Goal: Information Seeking & Learning: Learn about a topic

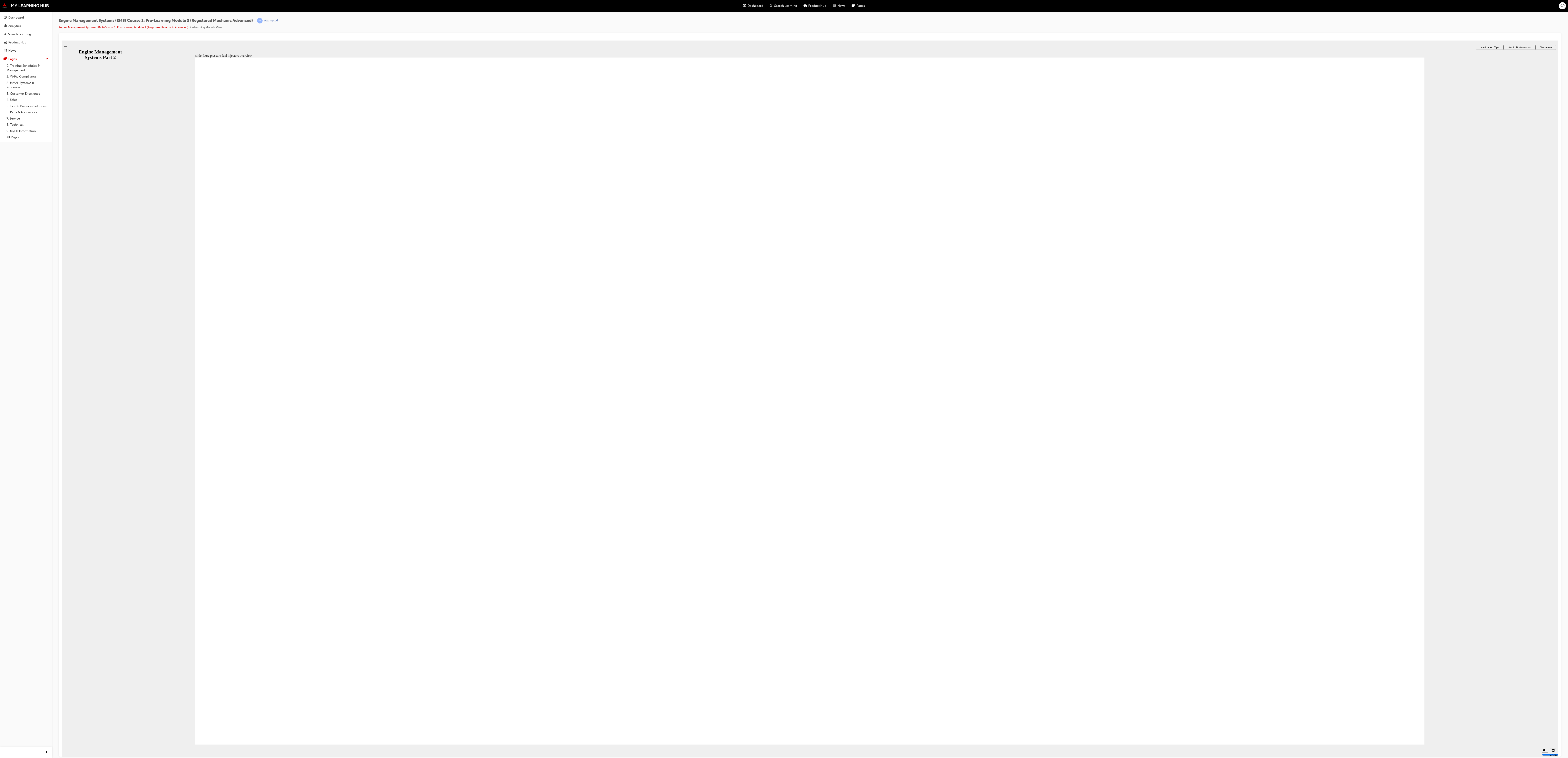
drag, startPoint x: 1345, startPoint y: 410, endPoint x: 1338, endPoint y: 415, distance: 8.6
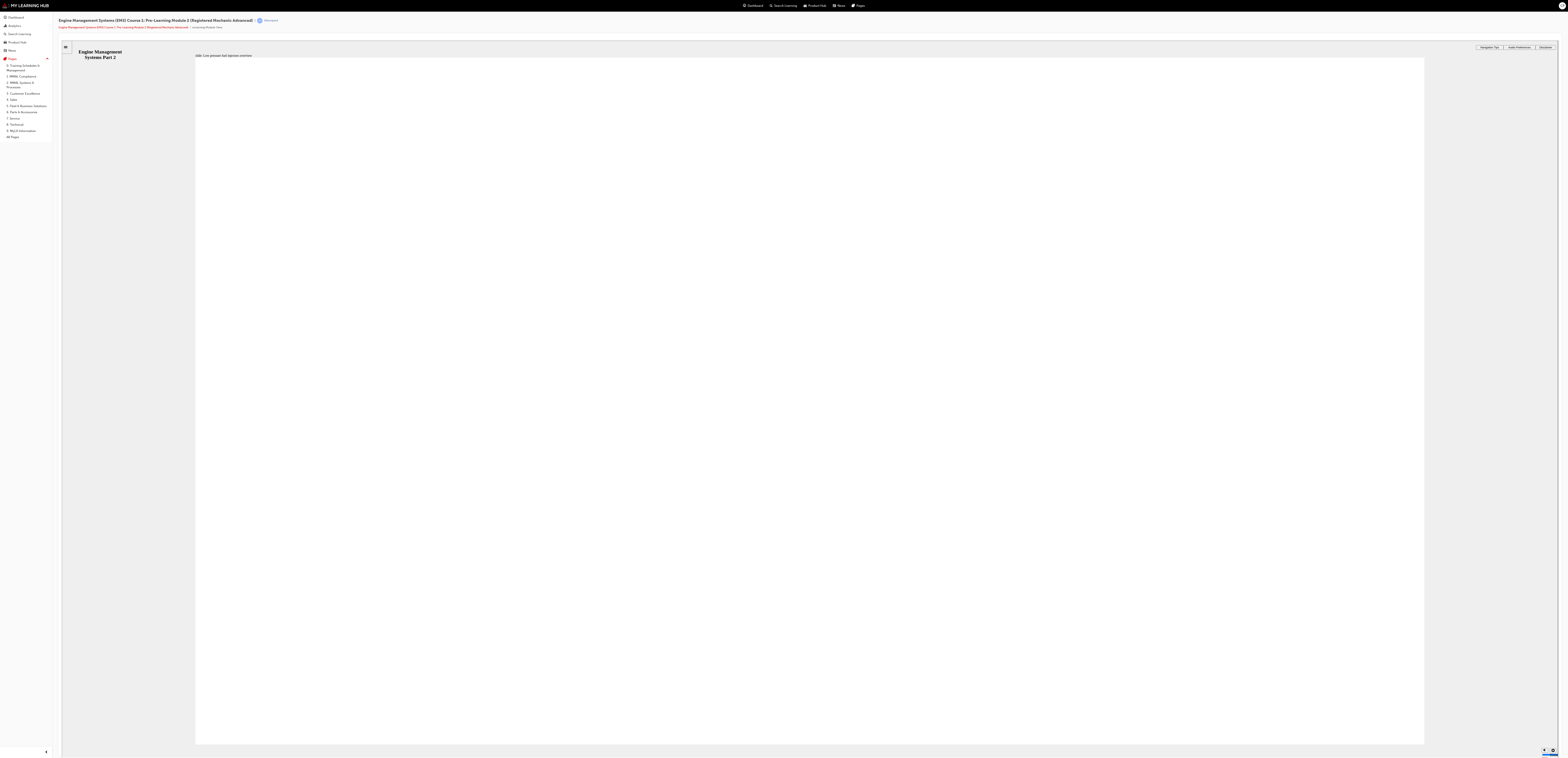
type input "8"
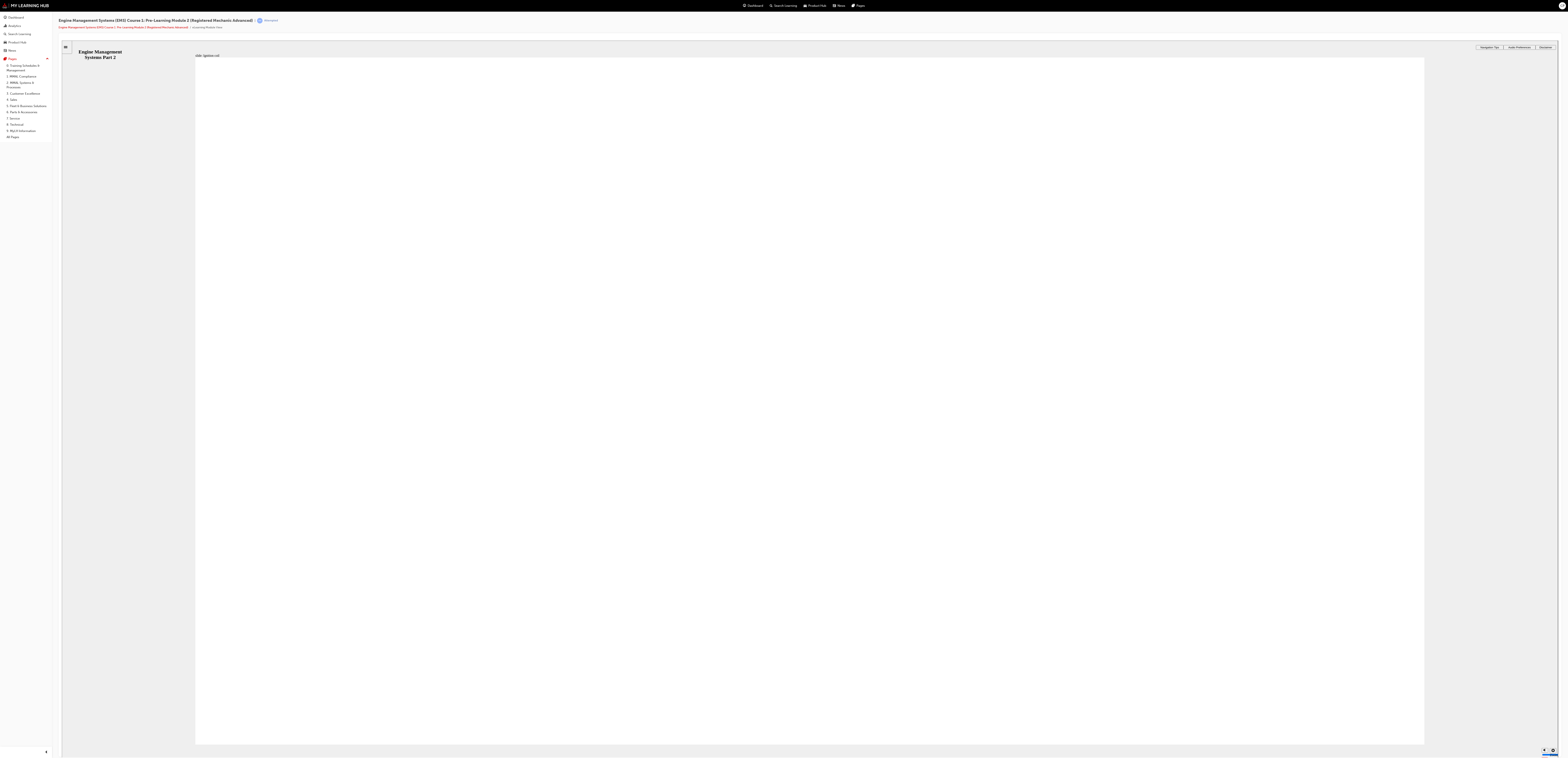
drag, startPoint x: 908, startPoint y: 356, endPoint x: 915, endPoint y: 371, distance: 16.6
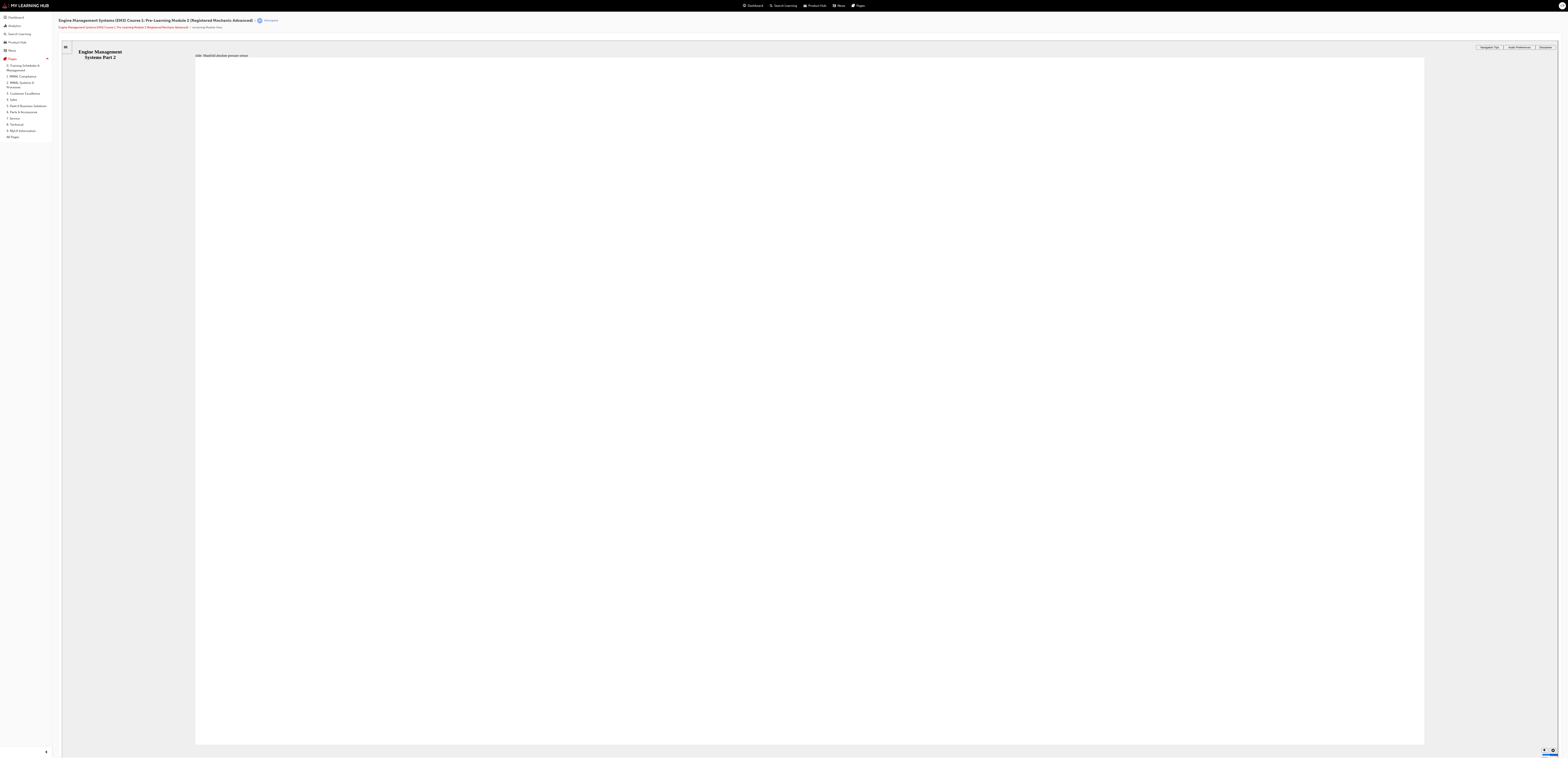
drag, startPoint x: 1015, startPoint y: 523, endPoint x: 1013, endPoint y: 524, distance: 2.2
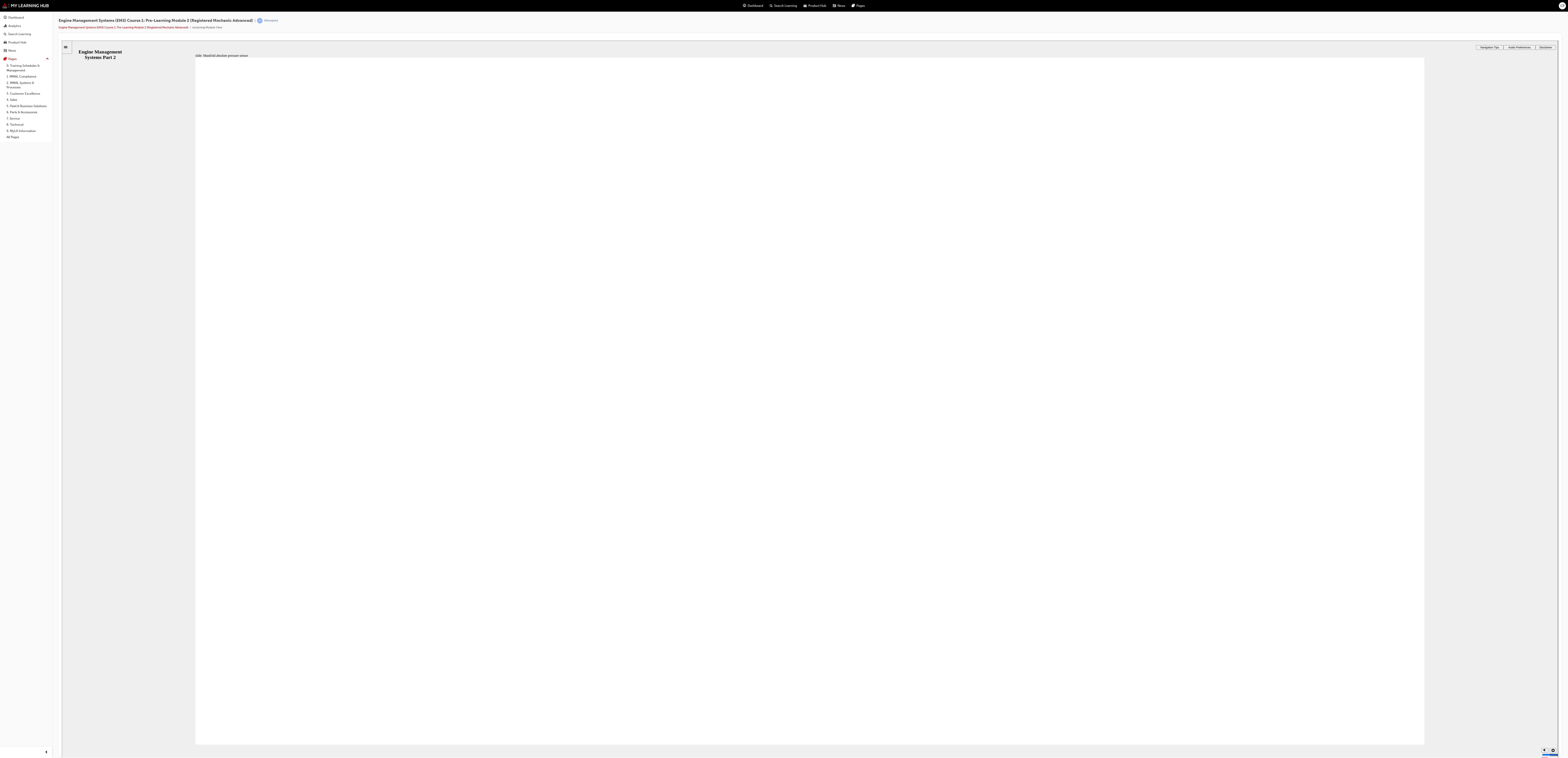
drag, startPoint x: 1003, startPoint y: 527, endPoint x: 981, endPoint y: 519, distance: 23.4
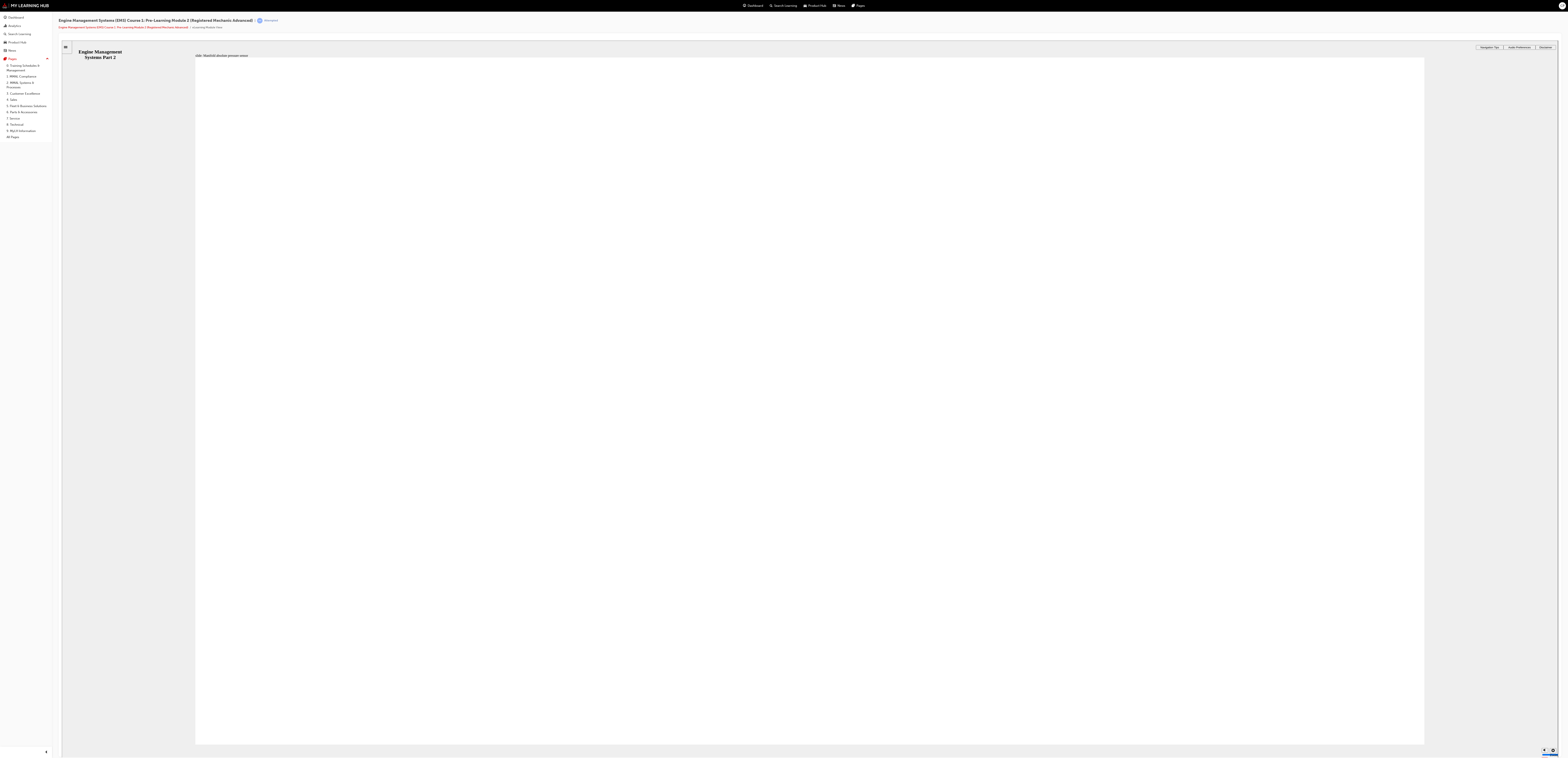
drag, startPoint x: 1337, startPoint y: 710, endPoint x: 1334, endPoint y: 711, distance: 3.2
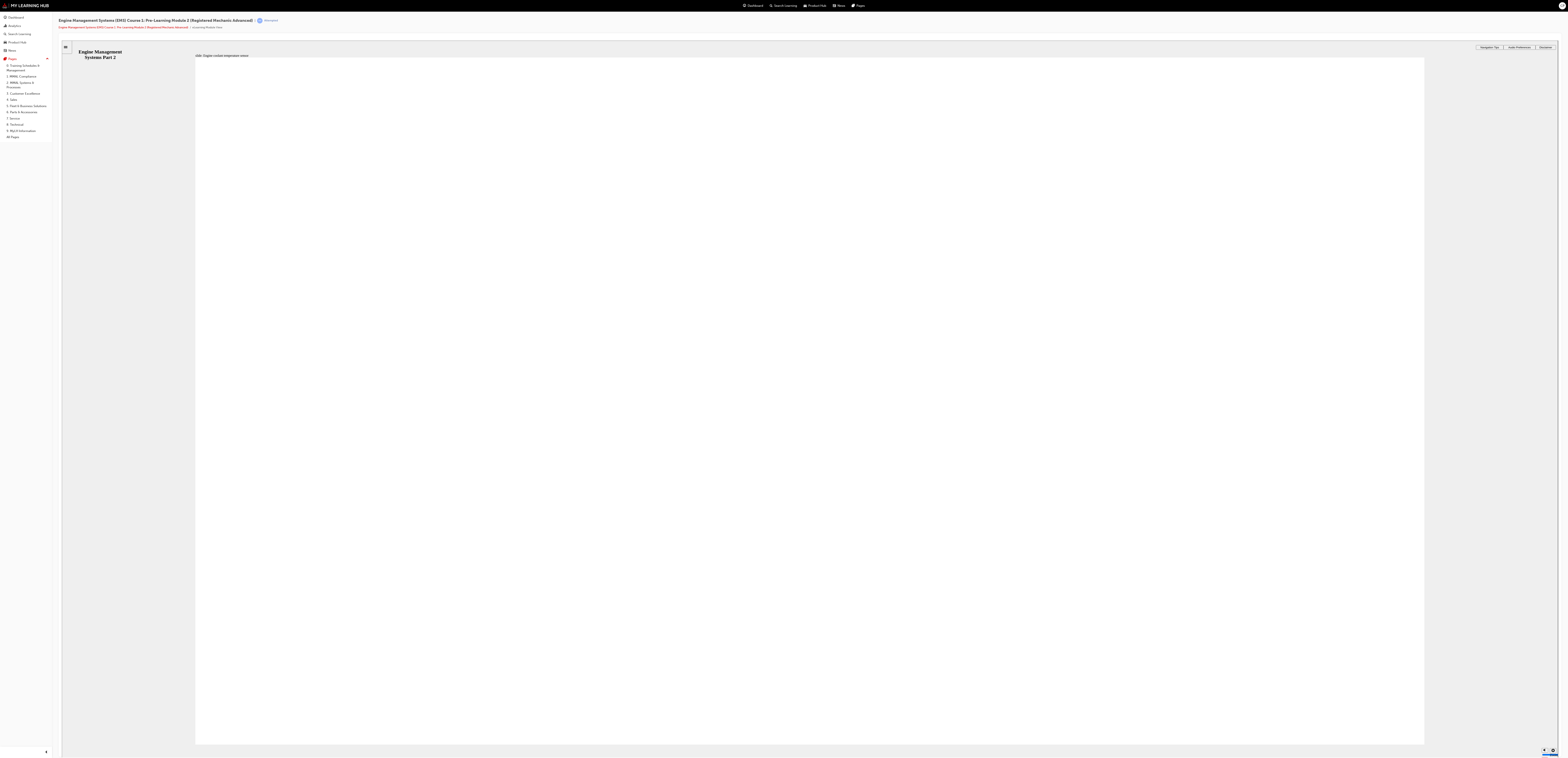
radio input "true"
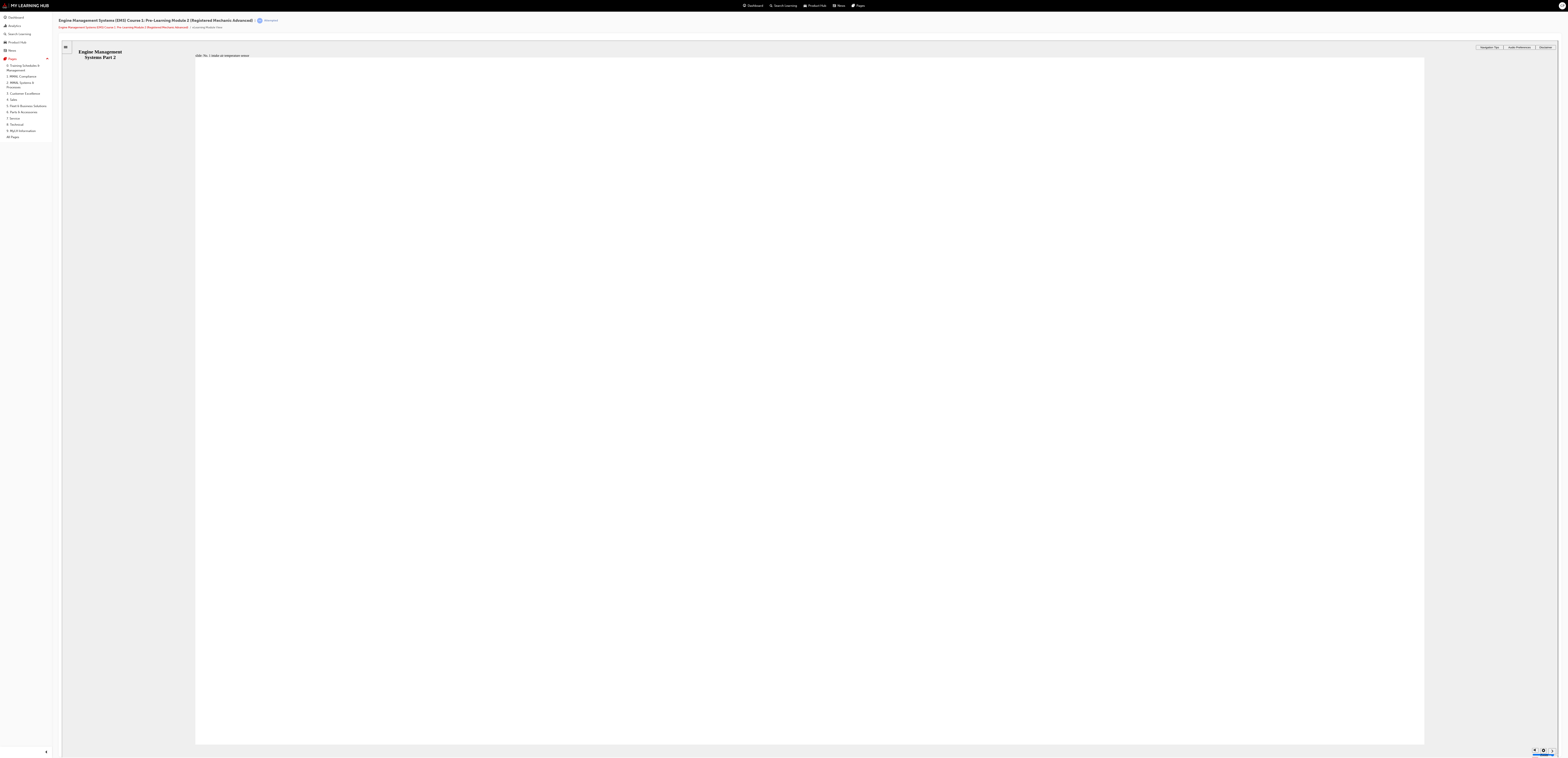
click at [1313, 746] on section "Playback Speed 2 1.75 1.5 1.25 Normal" at bounding box center [810, 751] width 1496 height 13
